Goal: Task Accomplishment & Management: Complete application form

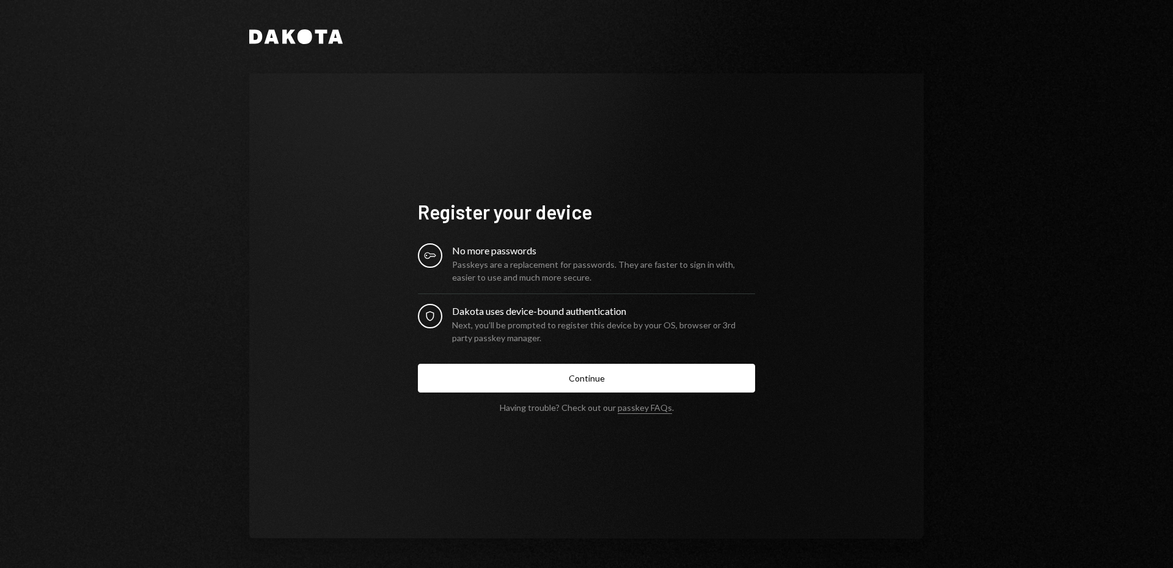
click at [479, 267] on div "Passkeys are a replacement for passwords. They are faster to sign in with, easi…" at bounding box center [603, 271] width 303 height 26
click at [519, 323] on div "Next, you’ll be prompted to register this device by your OS, browser or 3rd par…" at bounding box center [603, 331] width 303 height 26
drag, startPoint x: 522, startPoint y: 265, endPoint x: 489, endPoint y: 259, distance: 33.6
click at [522, 263] on div "Passkeys are a replacement for passwords. They are faster to sign in with, easi…" at bounding box center [603, 271] width 303 height 26
click at [427, 255] on icon at bounding box center [430, 255] width 12 height 7
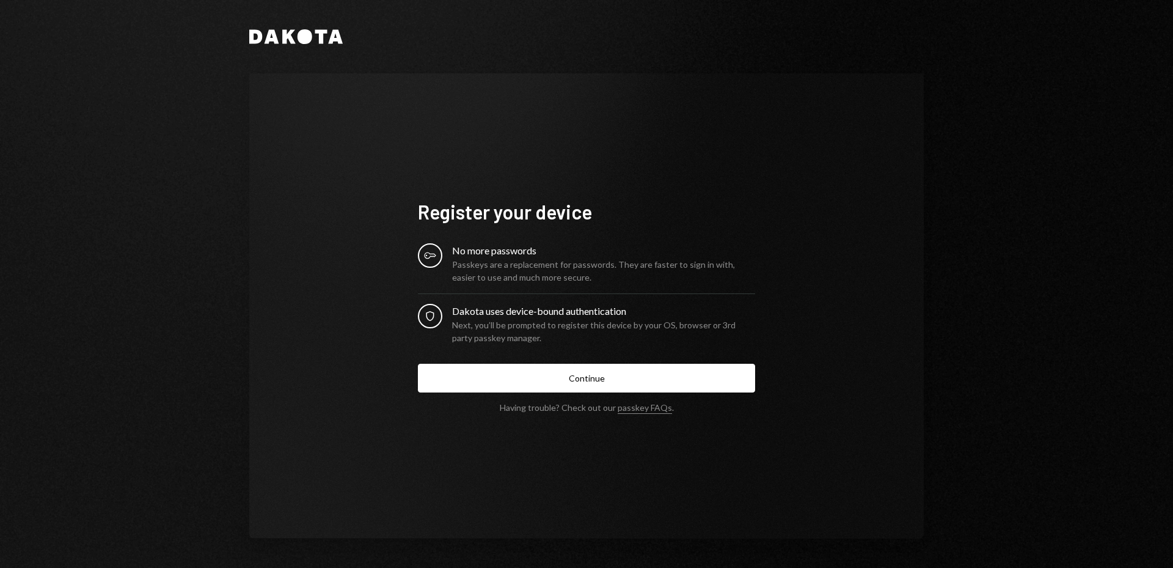
drag, startPoint x: 544, startPoint y: 263, endPoint x: 479, endPoint y: 296, distance: 73.0
click at [544, 264] on div "Passkeys are a replacement for passwords. They are faster to sign in with, easi…" at bounding box center [603, 271] width 303 height 26
click at [439, 307] on div "Security Dakota uses device-bound authentication Next, you’ll be prompted to re…" at bounding box center [586, 324] width 337 height 40
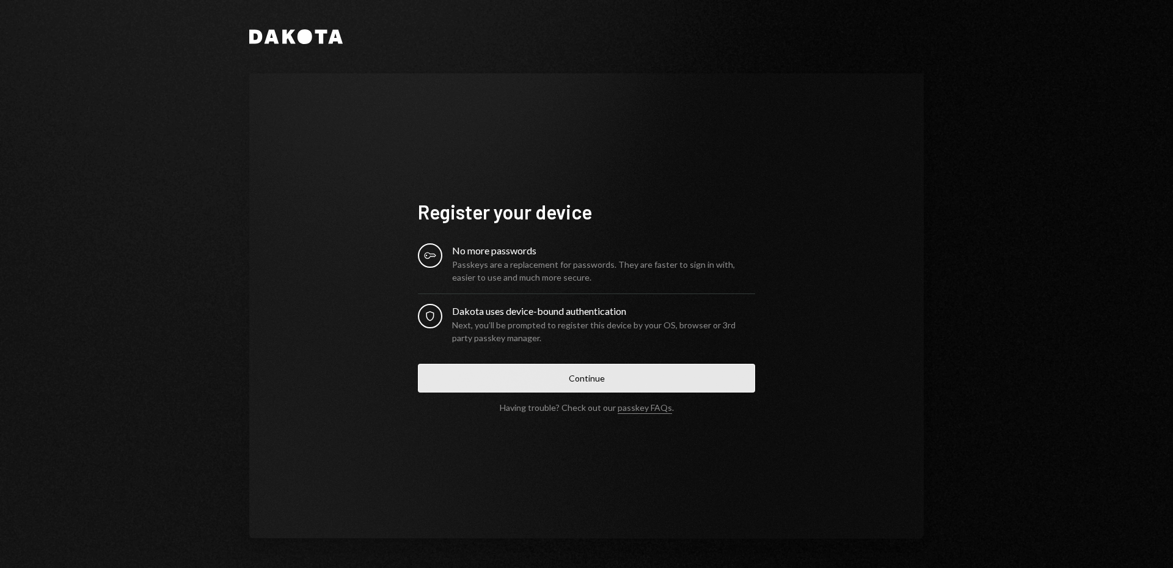
click at [571, 376] on button "Continue" at bounding box center [586, 378] width 337 height 29
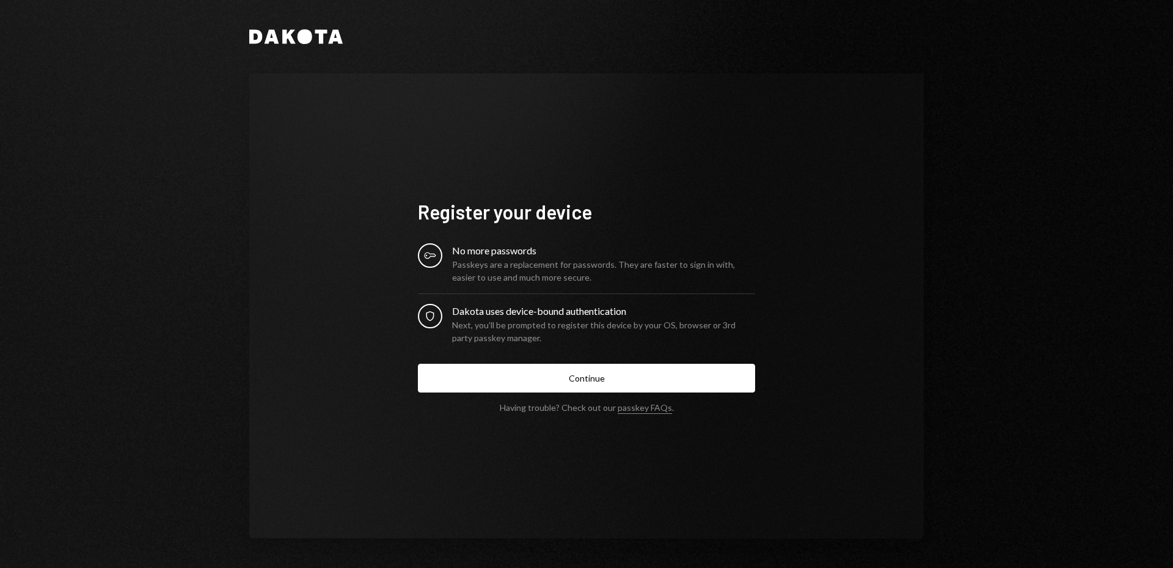
click at [505, 263] on div "Passkeys are a replacement for passwords. They are faster to sign in with, easi…" at bounding box center [603, 271] width 303 height 26
click at [477, 262] on div "Passkeys are a replacement for passwords. They are faster to sign in with, easi…" at bounding box center [603, 271] width 303 height 26
click at [640, 411] on link "passkey FAQs" at bounding box center [645, 408] width 54 height 12
click at [491, 248] on div "No more passwords" at bounding box center [603, 250] width 303 height 15
click at [440, 263] on div "Key No more passwords Passkeys are a replacement for passwords. They are faster…" at bounding box center [586, 263] width 337 height 40
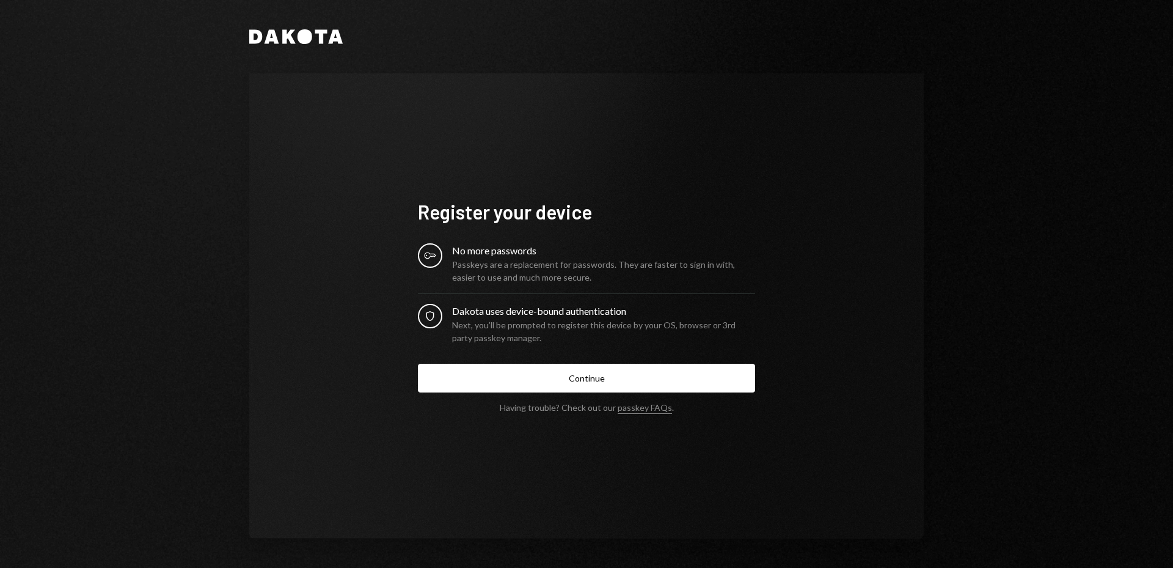
click at [425, 182] on div "Register your device Key No more passwords Passkeys are a replacement for passw…" at bounding box center [586, 305] width 367 height 311
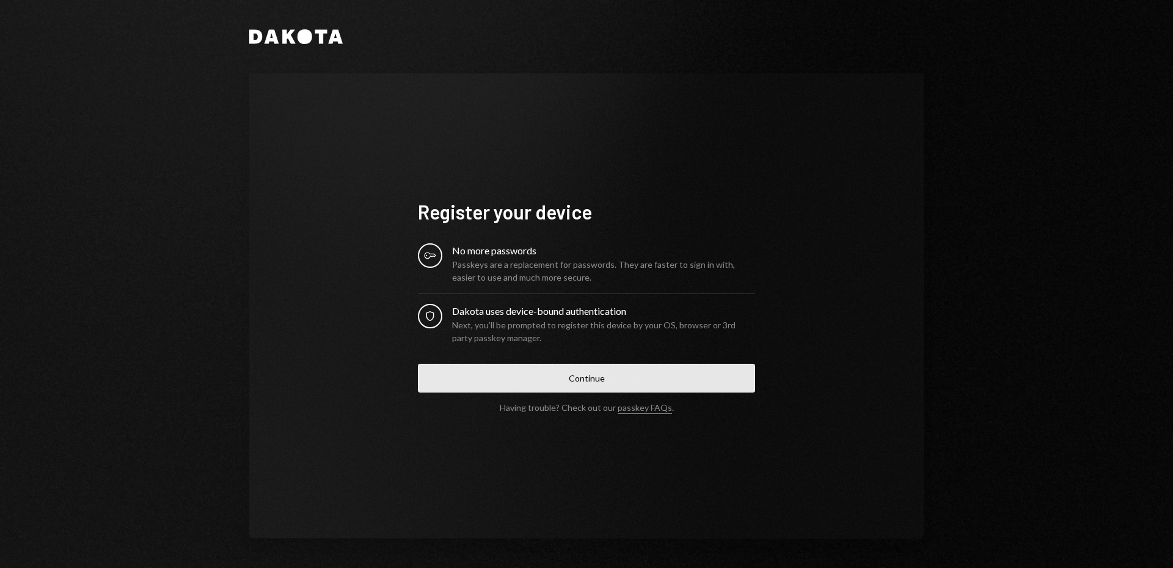
click at [557, 376] on button "Continue" at bounding box center [586, 378] width 337 height 29
